Goal: Find specific page/section

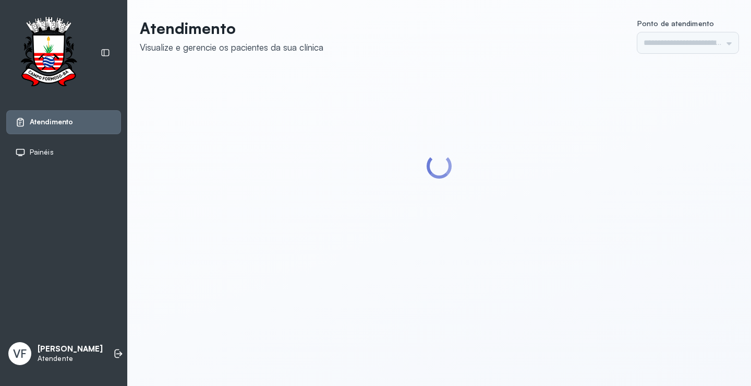
type input "*********"
